Goal: Task Accomplishment & Management: Manage account settings

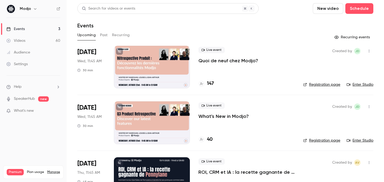
click at [242, 63] on p "Quoi de neuf chez Modjo?" at bounding box center [228, 61] width 60 height 6
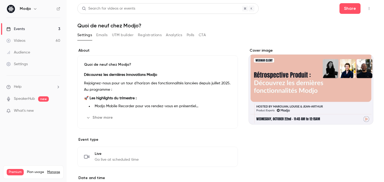
click at [373, 5] on div "Share" at bounding box center [357, 8] width 34 height 11
click at [368, 8] on icon "button" at bounding box center [369, 9] width 4 height 4
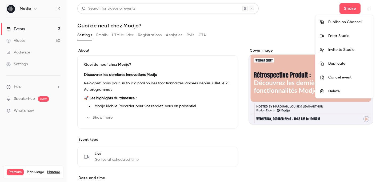
click at [349, 37] on div "Enter Studio" at bounding box center [348, 35] width 41 height 5
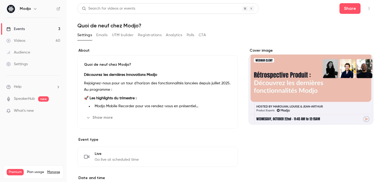
click at [146, 34] on button "Registrations" at bounding box center [150, 35] width 24 height 9
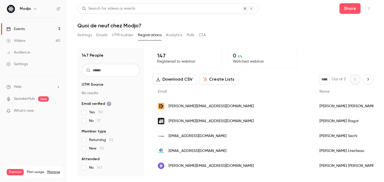
click at [118, 69] on input "text" at bounding box center [111, 70] width 58 height 13
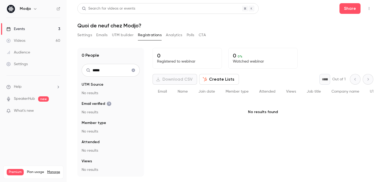
type input "******"
